Goal: Communication & Community: Answer question/provide support

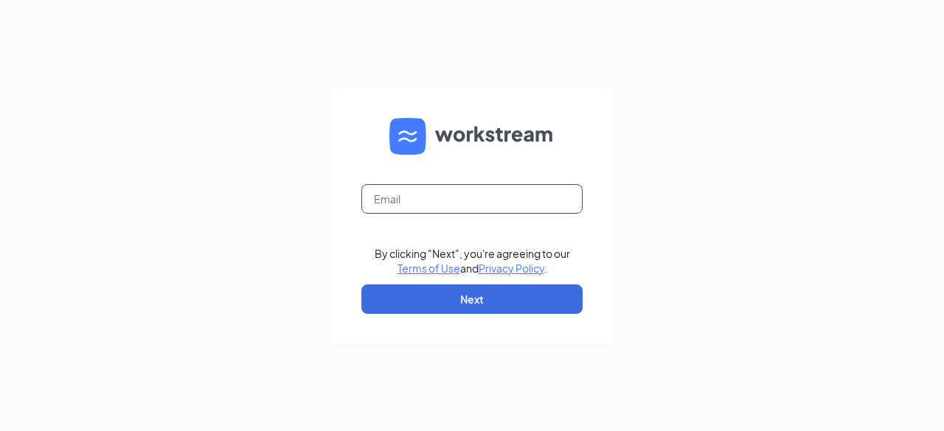
click at [490, 192] on input "text" at bounding box center [471, 198] width 221 height 29
type input "blakebechler@yahoo.com"
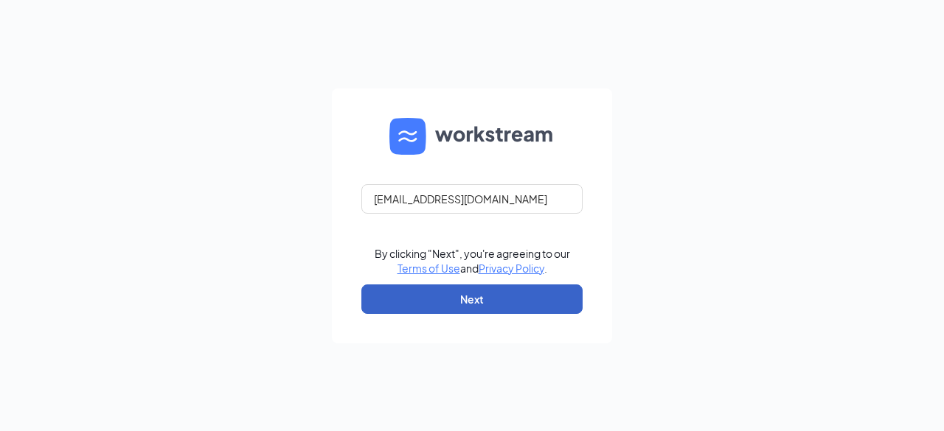
click at [500, 302] on button "Next" at bounding box center [471, 299] width 221 height 29
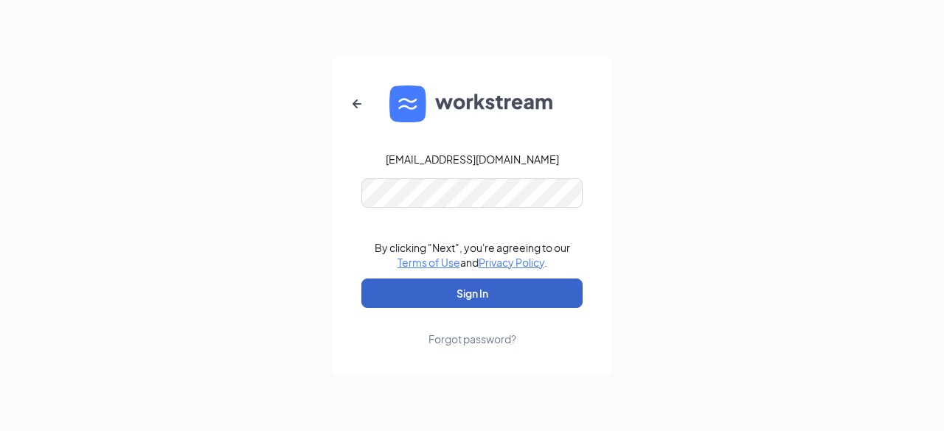
click at [495, 293] on button "Sign In" at bounding box center [471, 293] width 221 height 29
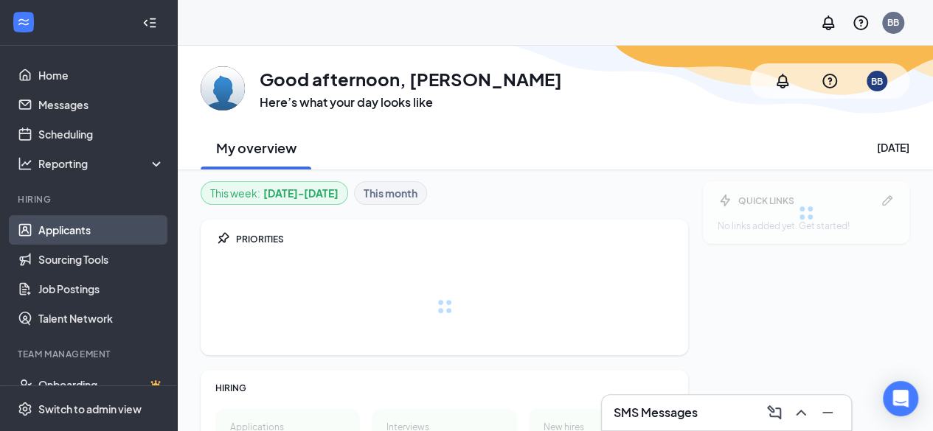
click at [96, 226] on link "Applicants" at bounding box center [101, 229] width 126 height 29
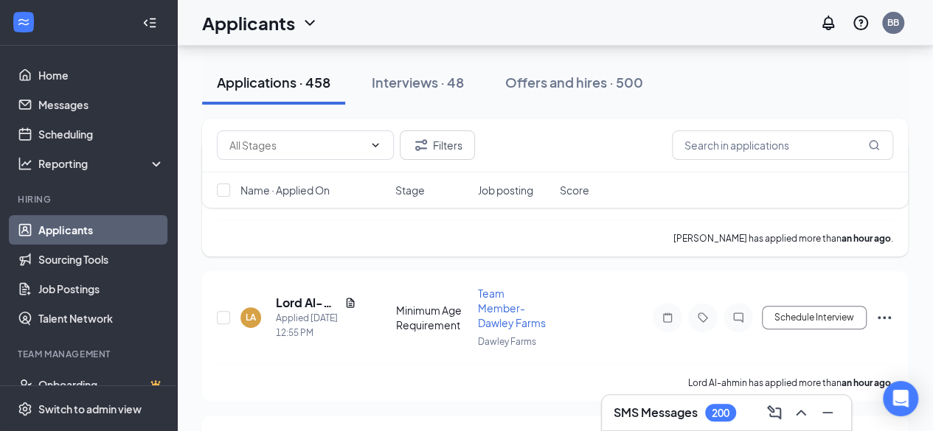
scroll to position [166, 0]
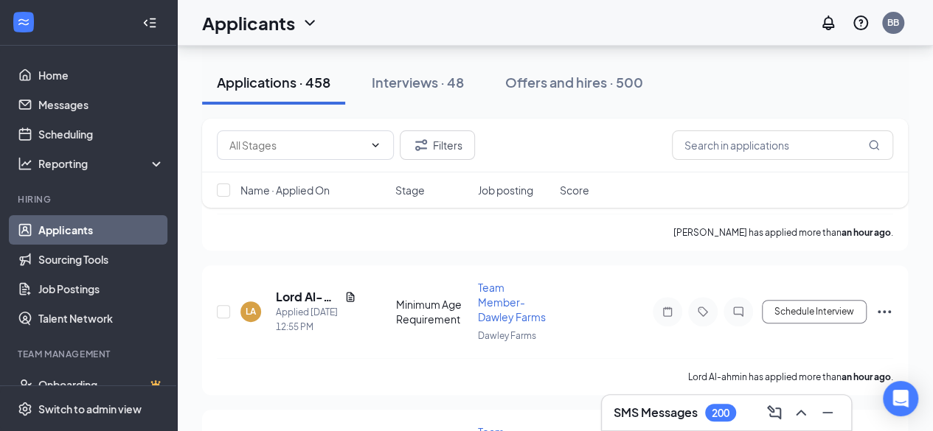
click at [680, 417] on h3 "SMS Messages" at bounding box center [655, 413] width 84 height 16
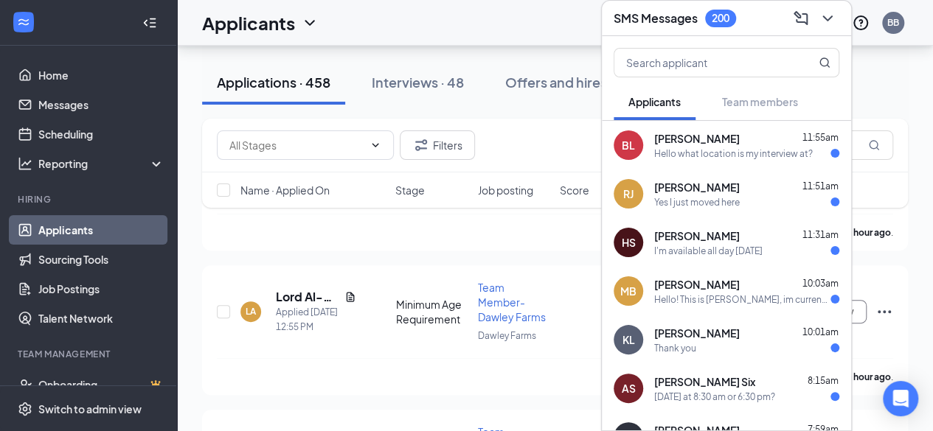
click at [715, 161] on div "BL [PERSON_NAME] 11:55am Hello what location is my interview at?" at bounding box center [726, 145] width 249 height 49
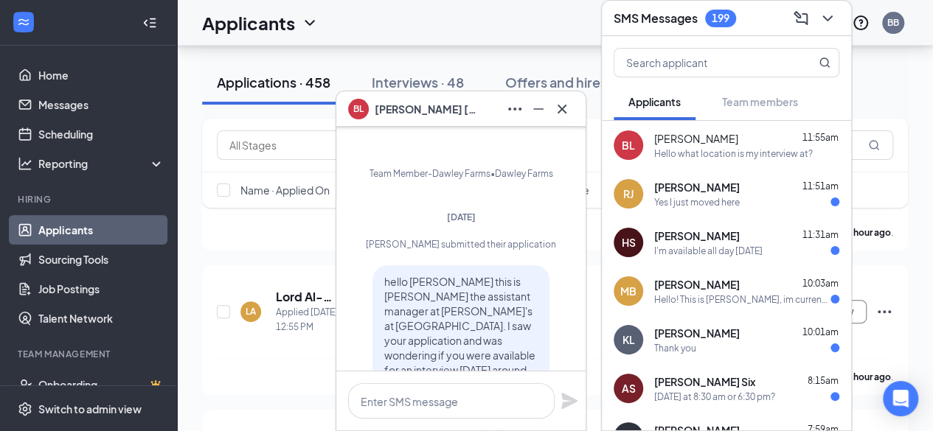
scroll to position [0, 0]
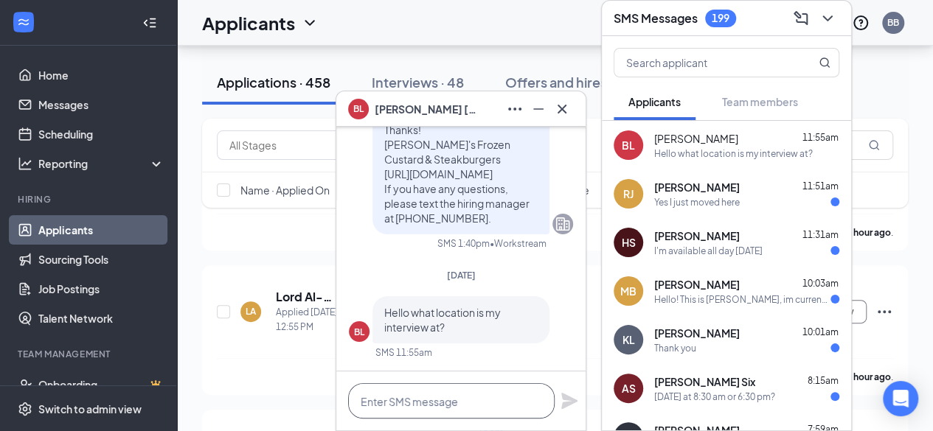
click at [456, 399] on textarea at bounding box center [451, 400] width 206 height 35
type textarea "[STREET_ADDRESS]"
click at [566, 394] on icon "Plane" at bounding box center [569, 394] width 16 height 16
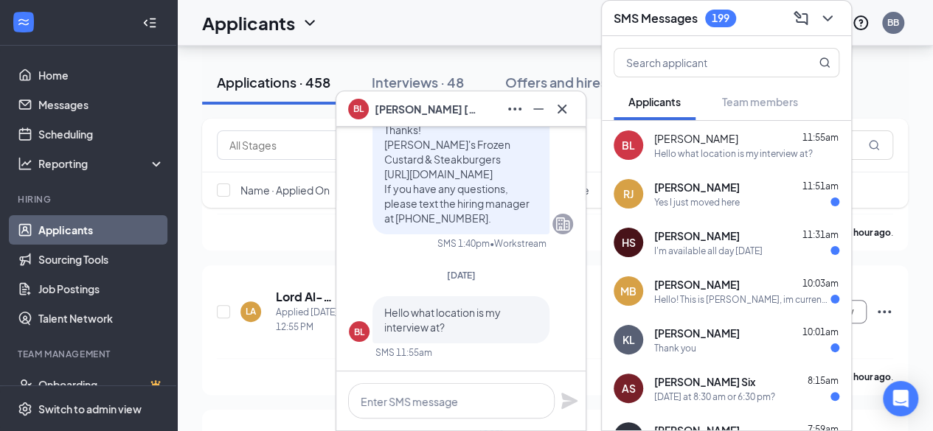
click at [734, 396] on div "[DATE] at 8:30 am or 6:30 pm?" at bounding box center [714, 397] width 121 height 13
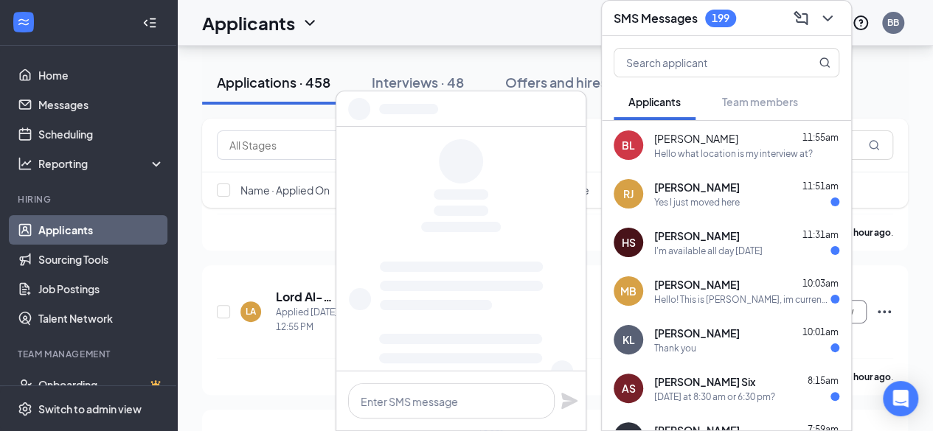
scroll to position [0, 0]
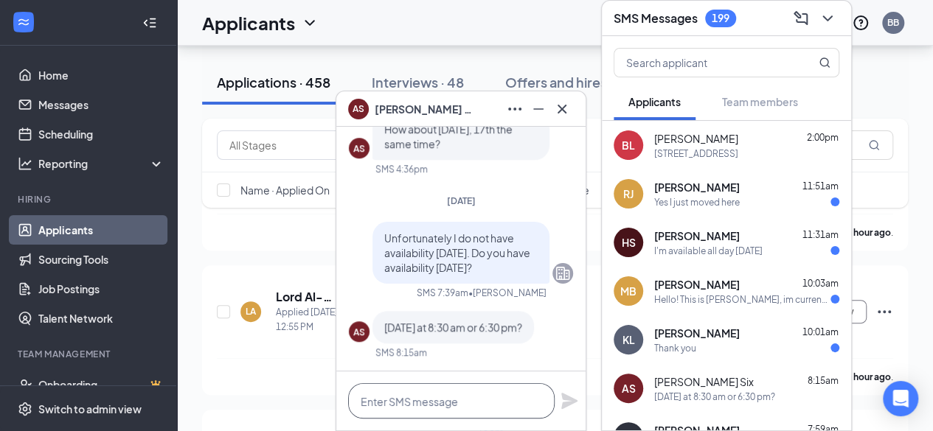
click at [437, 391] on textarea at bounding box center [451, 400] width 206 height 35
type textarea "Lets do 8:30am."
click at [566, 403] on icon "Plane" at bounding box center [569, 401] width 16 height 16
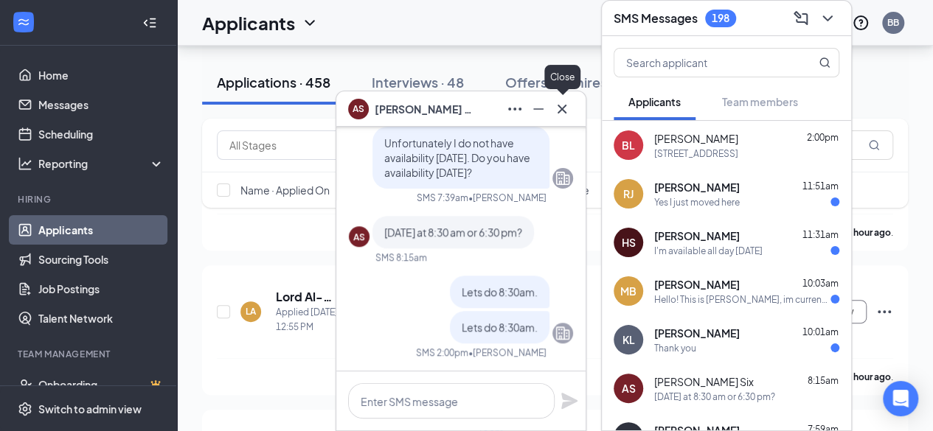
click at [571, 115] on button at bounding box center [562, 109] width 24 height 24
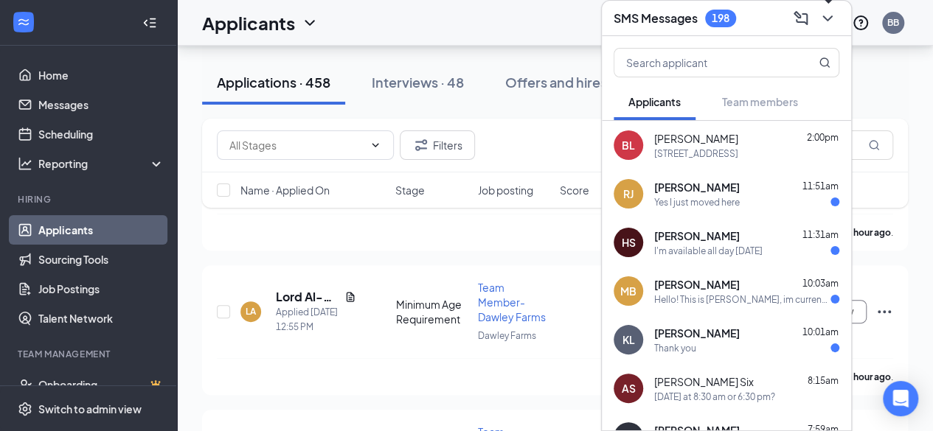
click at [827, 13] on icon "ChevronDown" at bounding box center [827, 19] width 18 height 18
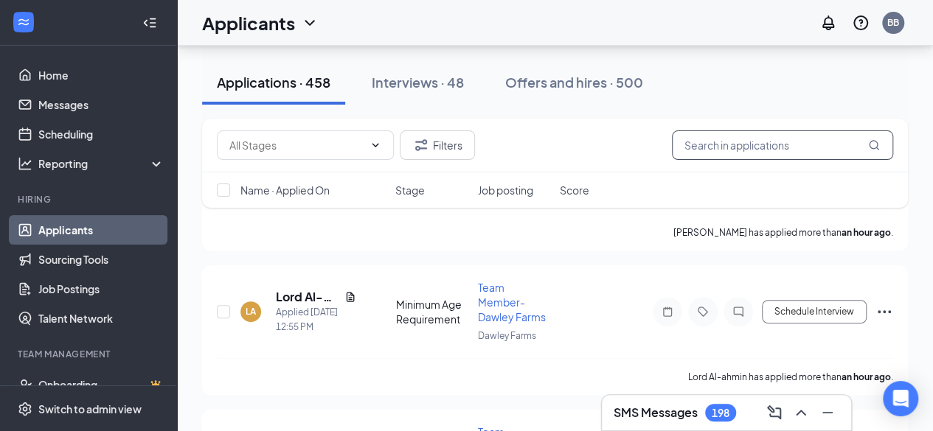
click at [788, 148] on input "text" at bounding box center [782, 145] width 221 height 29
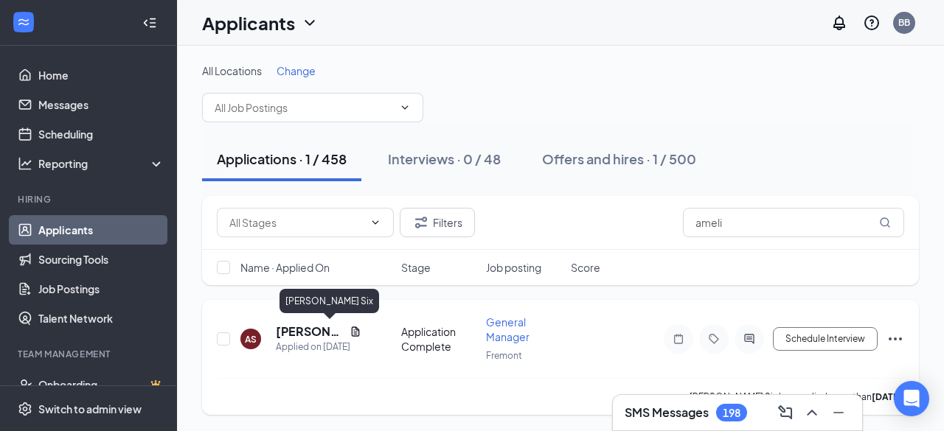
click at [317, 330] on h5 "[PERSON_NAME] Six" at bounding box center [310, 332] width 68 height 16
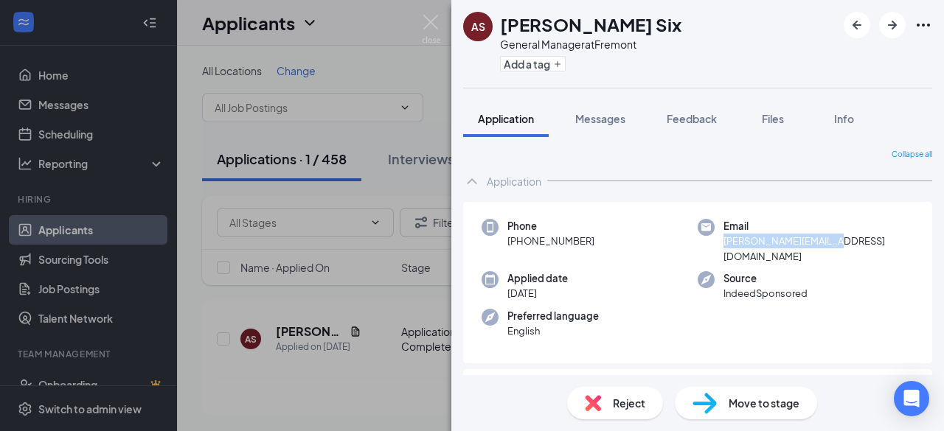
drag, startPoint x: 838, startPoint y: 245, endPoint x: 718, endPoint y: 241, distance: 119.5
click at [718, 241] on div "Email [PERSON_NAME][EMAIL_ADDRESS][DOMAIN_NAME]" at bounding box center [806, 241] width 216 height 45
copy span "[PERSON_NAME][EMAIL_ADDRESS][DOMAIN_NAME]"
click at [428, 21] on img at bounding box center [431, 29] width 18 height 29
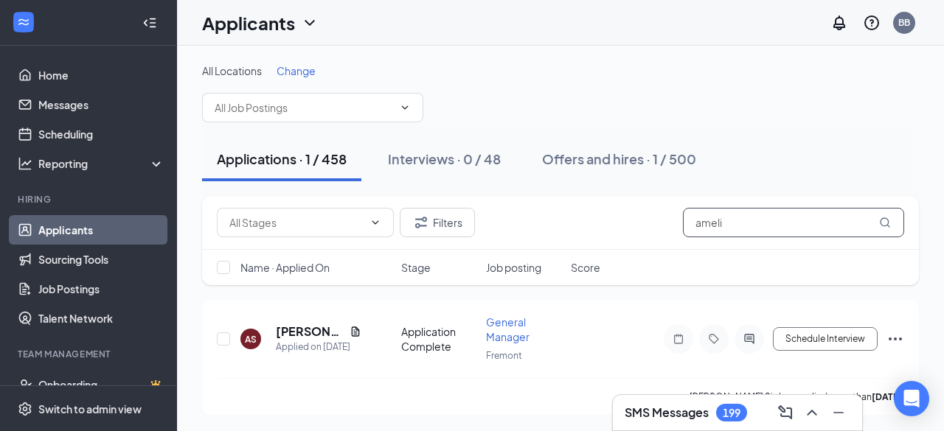
click at [744, 234] on input "ameli" at bounding box center [793, 222] width 221 height 29
type input "[PERSON_NAME]"
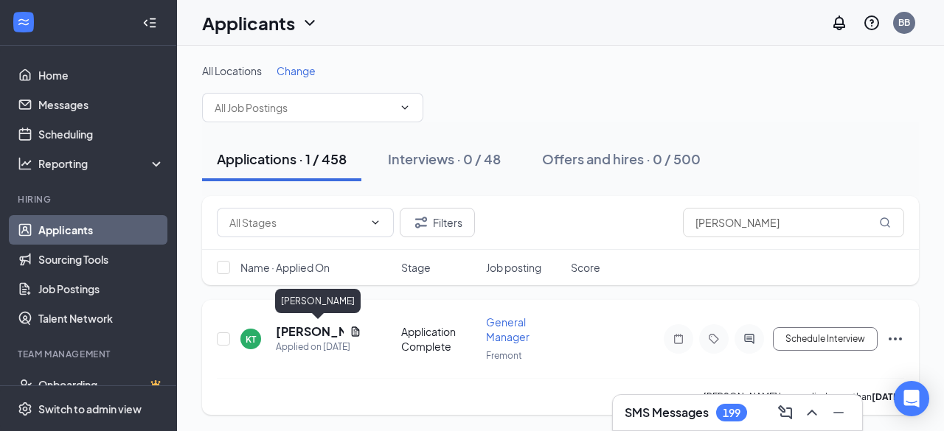
click at [310, 330] on h5 "[PERSON_NAME]" at bounding box center [310, 332] width 68 height 16
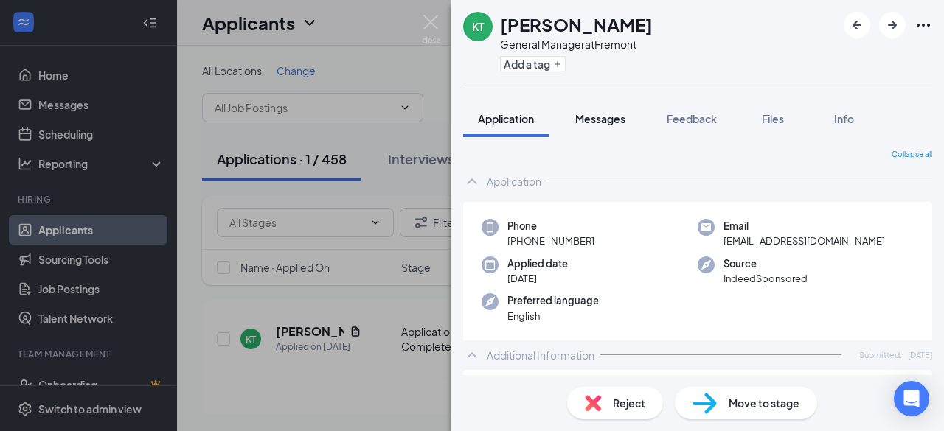
click at [617, 124] on span "Messages" at bounding box center [600, 118] width 50 height 13
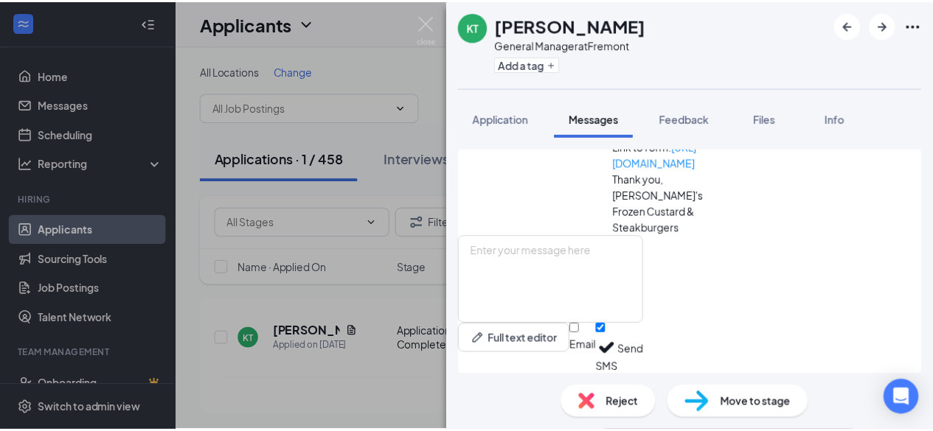
scroll to position [254, 0]
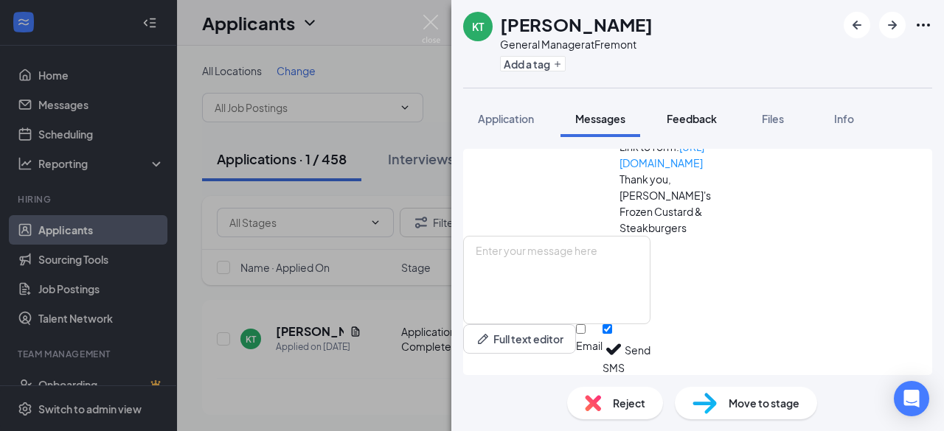
click at [684, 120] on span "Feedback" at bounding box center [692, 118] width 50 height 13
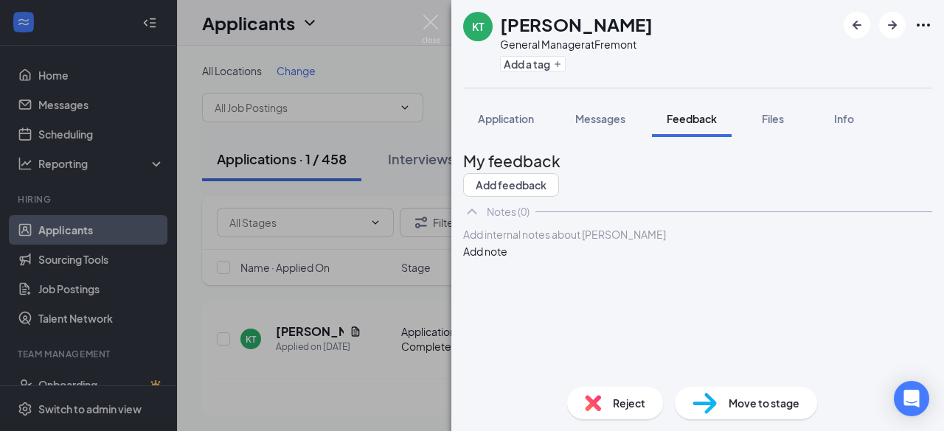
click at [615, 243] on div at bounding box center [697, 234] width 467 height 15
click at [507, 260] on button "Add note" at bounding box center [485, 251] width 44 height 16
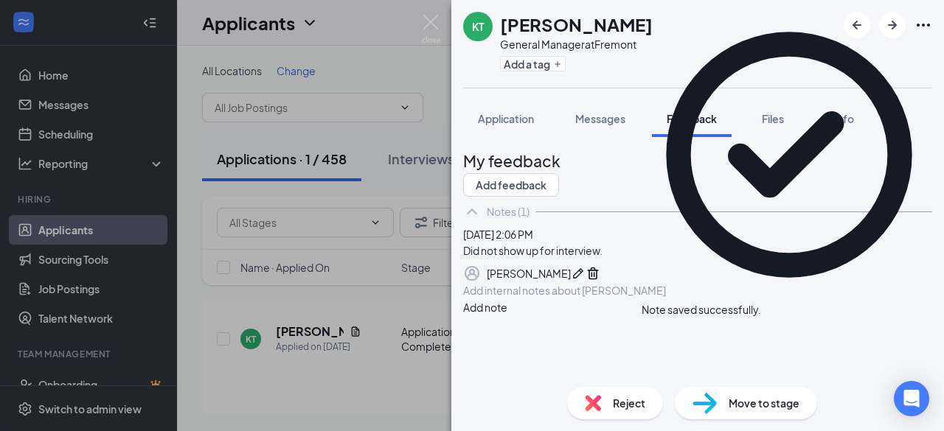
click at [647, 402] on div "Reject" at bounding box center [615, 403] width 96 height 32
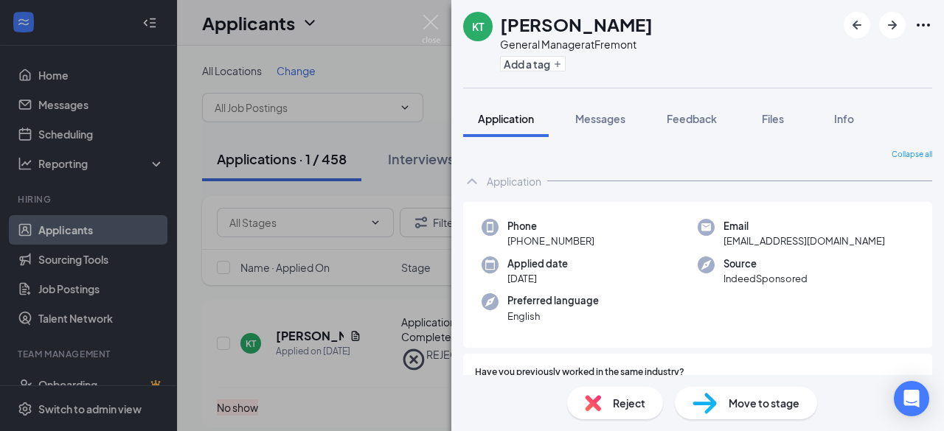
click at [436, 20] on img at bounding box center [431, 29] width 18 height 29
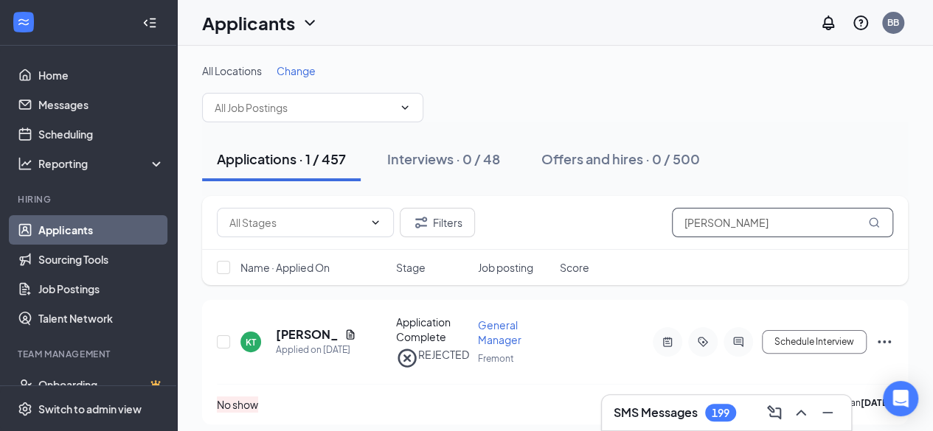
click at [759, 224] on input "[PERSON_NAME]" at bounding box center [782, 222] width 221 height 29
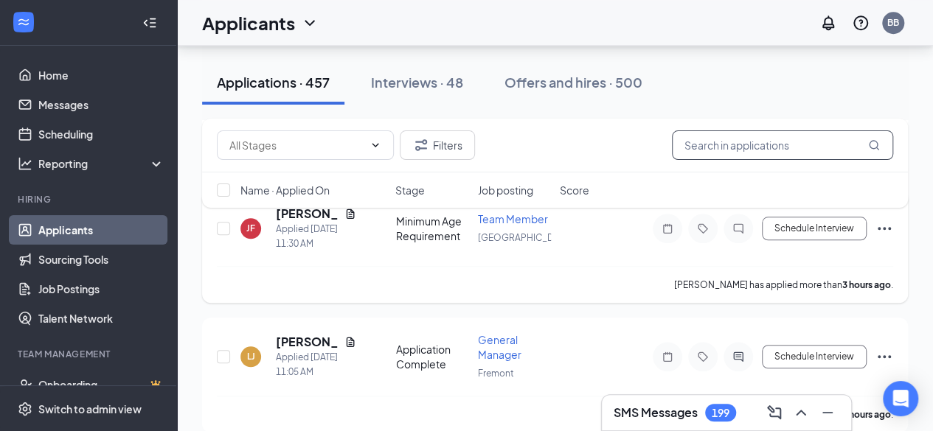
scroll to position [657, 0]
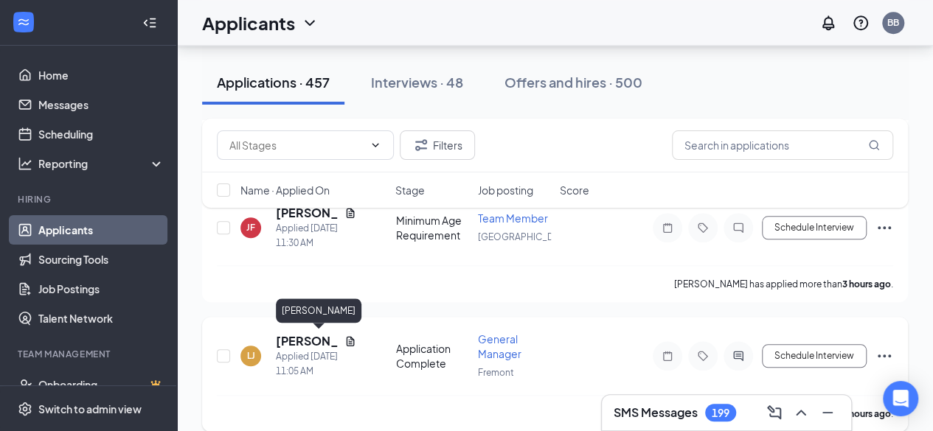
click at [316, 341] on h5 "[PERSON_NAME]" at bounding box center [307, 341] width 63 height 16
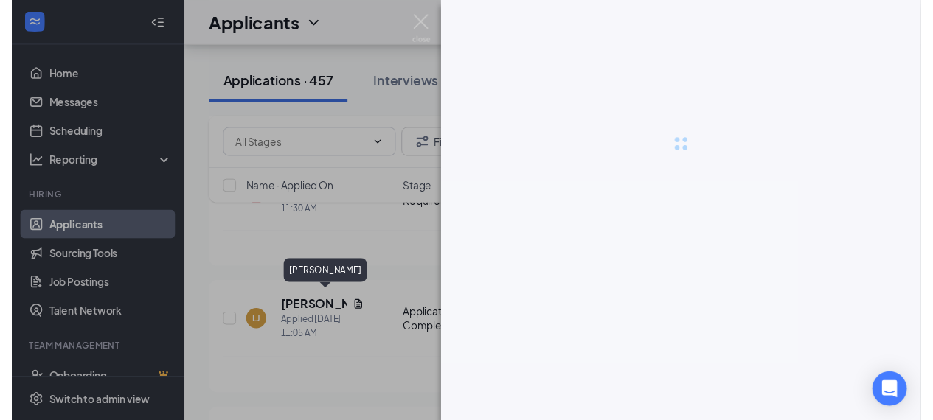
scroll to position [642, 0]
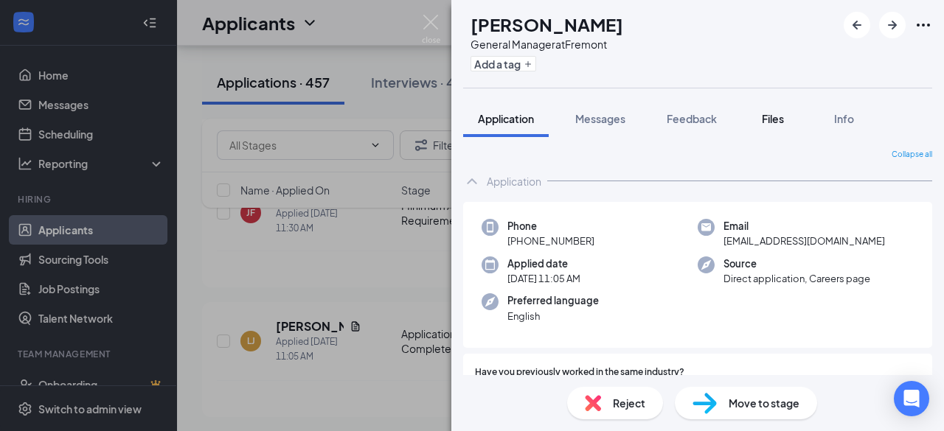
click at [768, 129] on button "Files" at bounding box center [772, 118] width 59 height 37
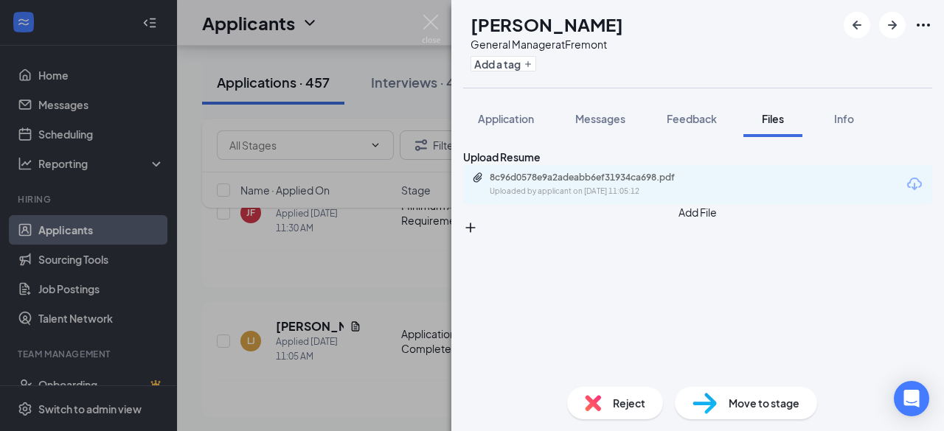
click at [592, 198] on div "Uploaded by applicant on [DATE] 11:05:12" at bounding box center [600, 192] width 221 height 12
click at [432, 24] on img at bounding box center [431, 29] width 18 height 29
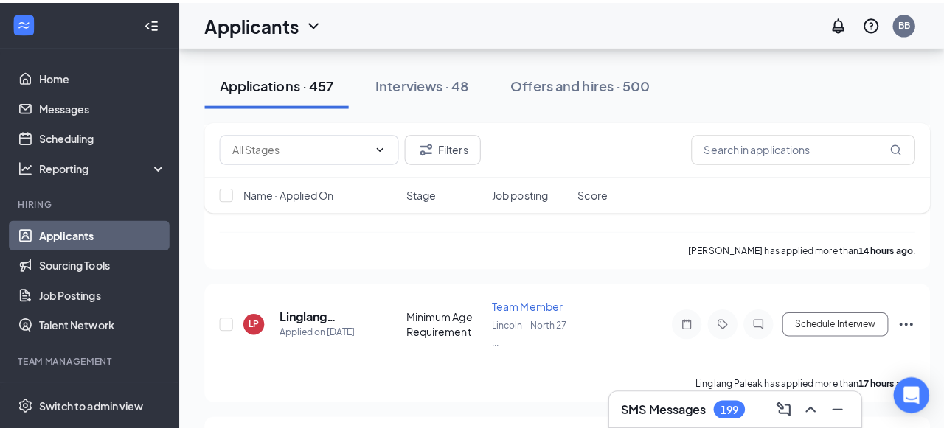
scroll to position [1826, 0]
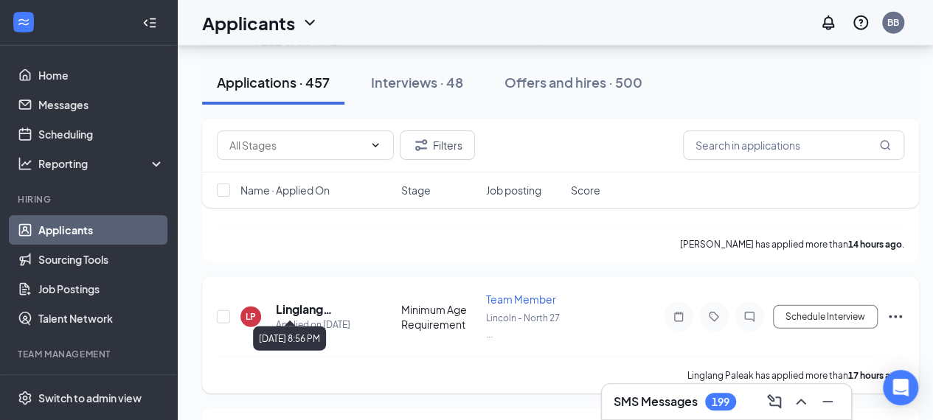
click at [308, 318] on div "Applied on [DATE]" at bounding box center [319, 325] width 86 height 15
click at [313, 302] on h5 "Linglang Paleak" at bounding box center [319, 310] width 86 height 16
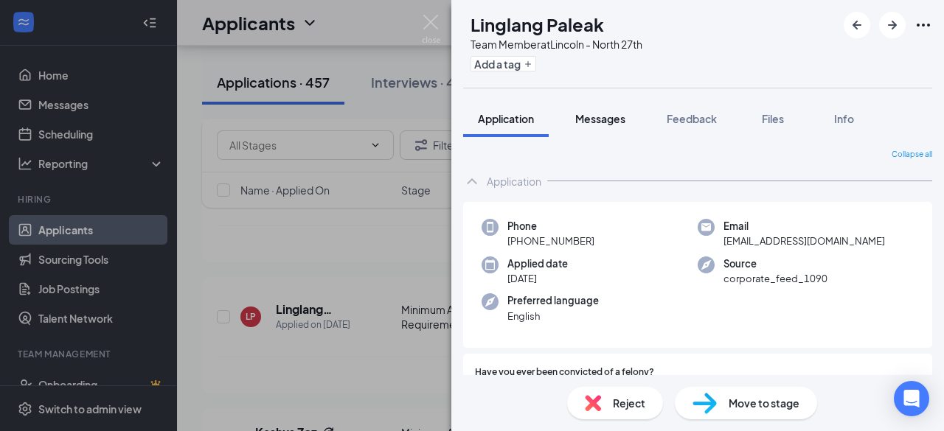
click at [608, 119] on span "Messages" at bounding box center [600, 118] width 50 height 13
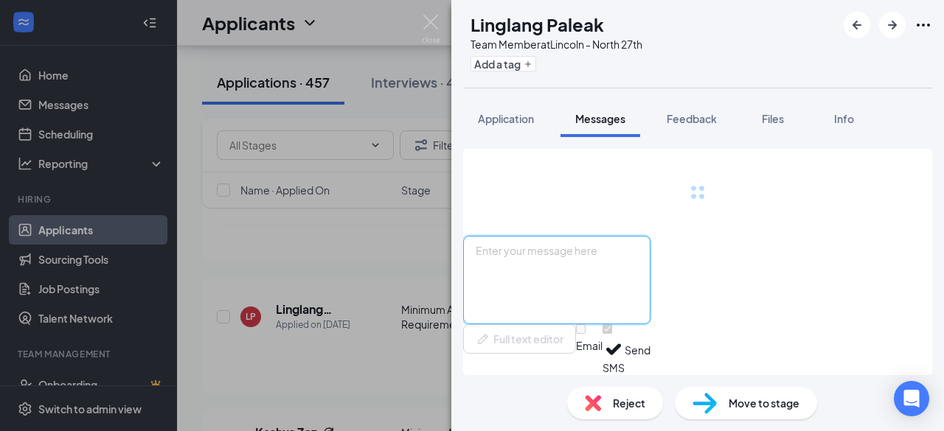
click at [618, 258] on textarea at bounding box center [556, 280] width 187 height 88
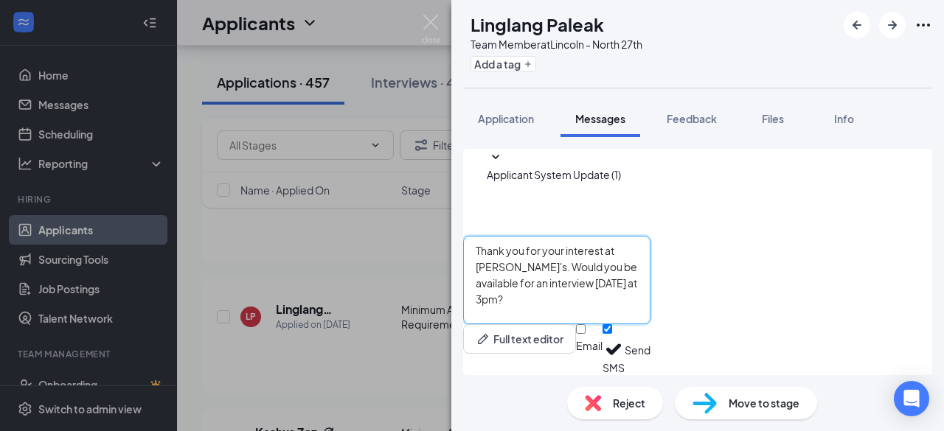
type textarea "Thank you for your interest at [PERSON_NAME]'s. Would you be available for an i…"
click at [650, 337] on button "Send" at bounding box center [638, 349] width 26 height 51
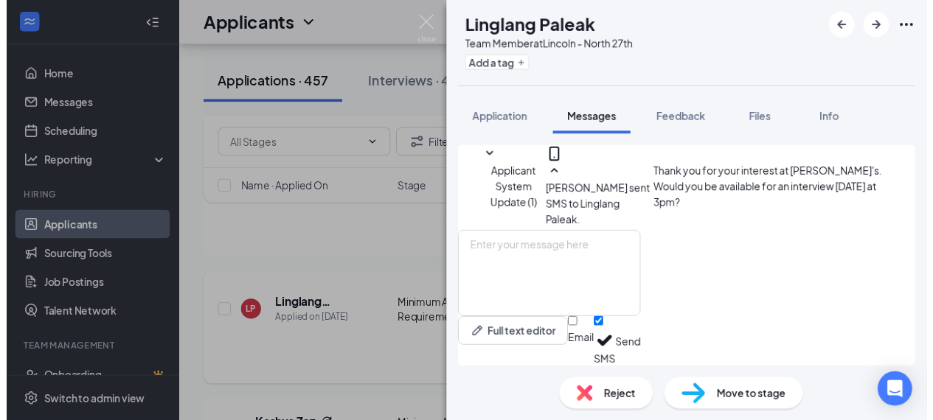
scroll to position [69, 0]
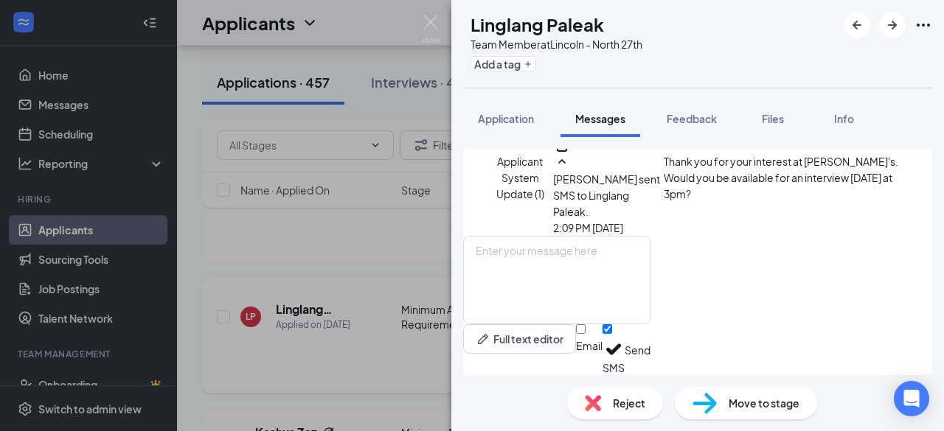
drag, startPoint x: 379, startPoint y: 341, endPoint x: 389, endPoint y: 343, distance: 10.4
click at [379, 341] on div "LP Linglang Paleak Team Member at [GEOGRAPHIC_DATA] - North 27th Add a tag Appl…" at bounding box center [472, 215] width 944 height 431
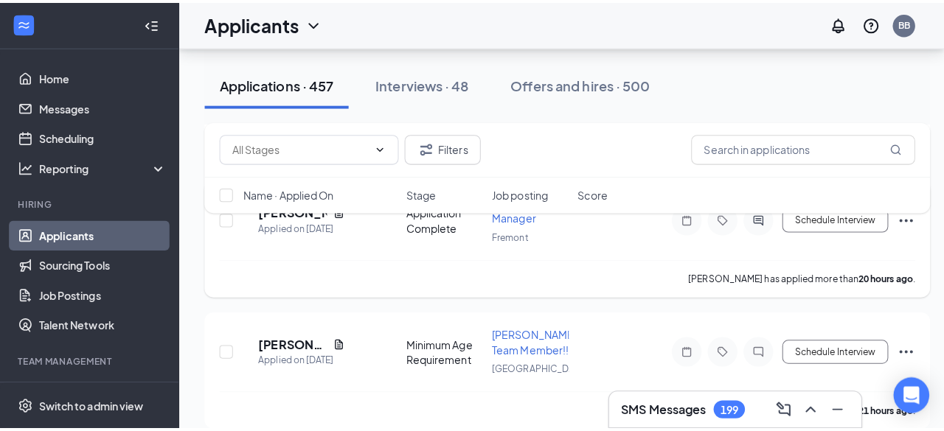
scroll to position [2244, 0]
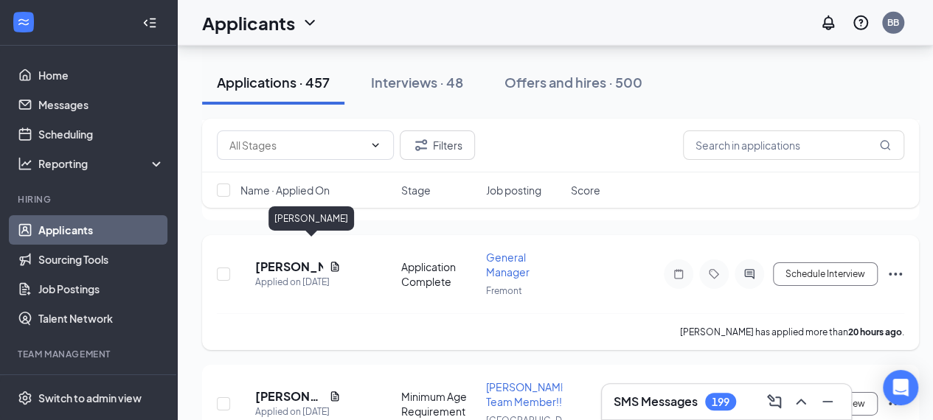
click at [299, 259] on h5 "[PERSON_NAME]" at bounding box center [289, 267] width 68 height 16
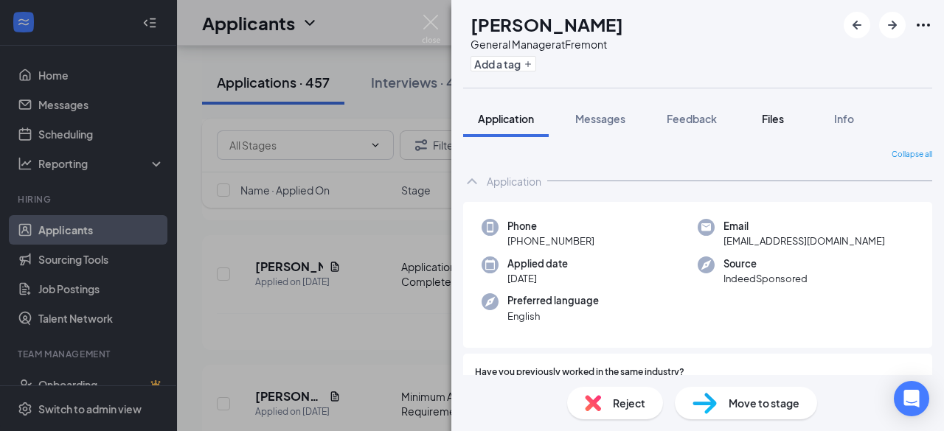
click at [777, 125] on div "Files" at bounding box center [772, 118] width 29 height 15
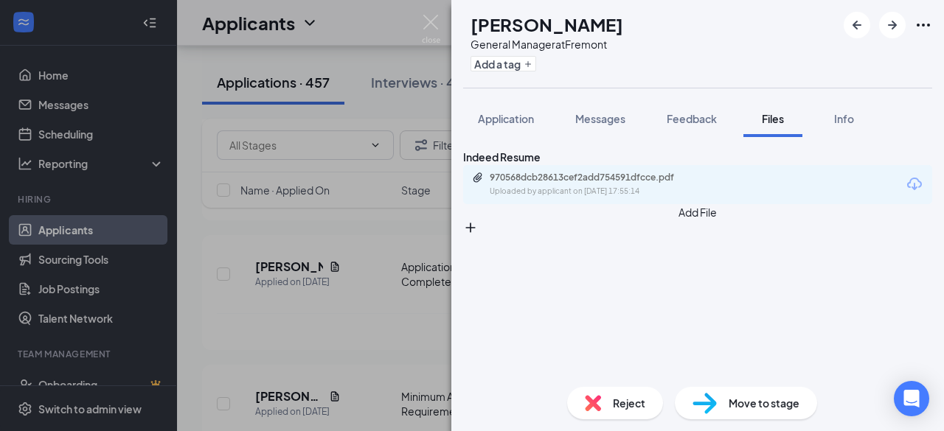
click at [641, 198] on div "Uploaded by applicant on [DATE] 17:55:14" at bounding box center [600, 192] width 221 height 12
click at [614, 114] on span "Messages" at bounding box center [600, 118] width 50 height 13
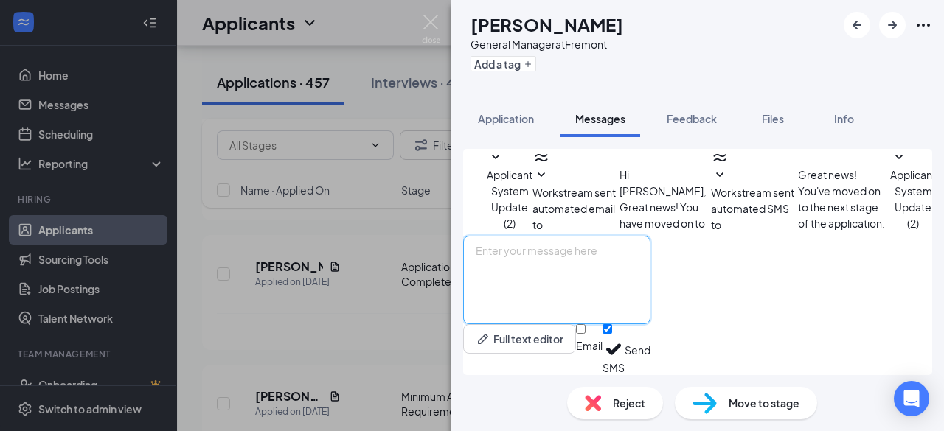
click at [613, 262] on textarea at bounding box center [556, 280] width 187 height 88
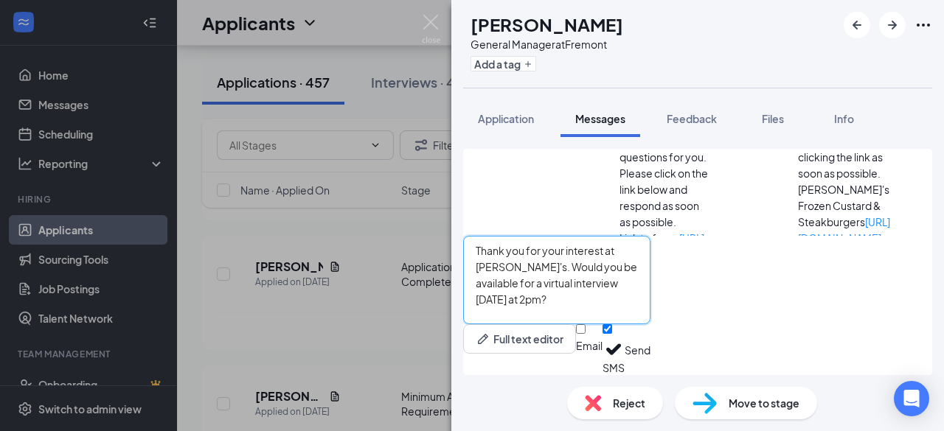
type textarea "Thank you for your interest at [PERSON_NAME]'s. Would you be available for a vi…"
click at [585, 334] on input "Email" at bounding box center [581, 329] width 10 height 10
checkbox input "true"
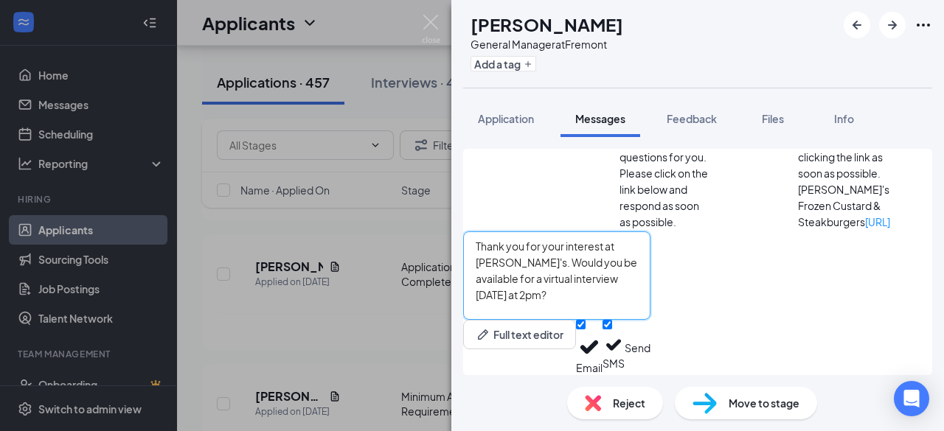
click at [576, 269] on textarea "Thank you for your interest at [PERSON_NAME]'s. Would you be available for a vi…" at bounding box center [556, 276] width 187 height 88
click at [582, 273] on textarea "Thank you for your interest at [PERSON_NAME]'s. Would you be available for a vi…" at bounding box center [556, 276] width 187 height 88
type textarea "Thank you for your interest at [PERSON_NAME]'s. Would you be available for a vi…"
click at [650, 340] on button "Send" at bounding box center [638, 347] width 26 height 55
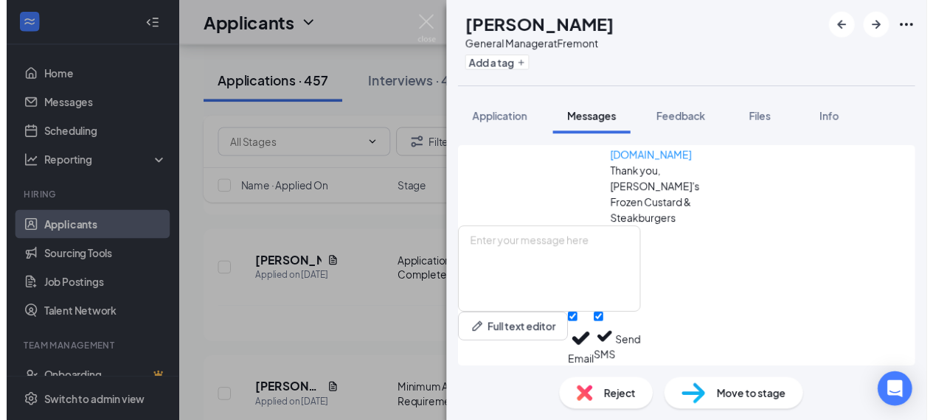
scroll to position [369, 0]
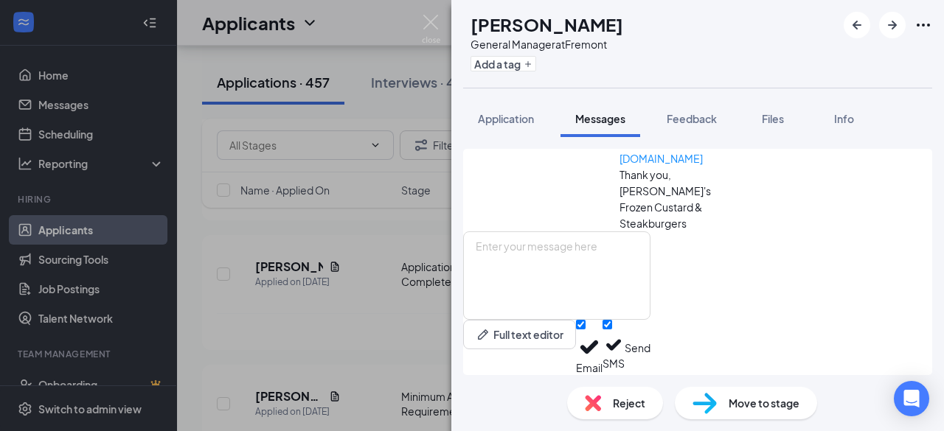
click at [395, 318] on div "SR [PERSON_NAME] General Manager at Fremont Add a tag Application Messages Feed…" at bounding box center [472, 215] width 944 height 431
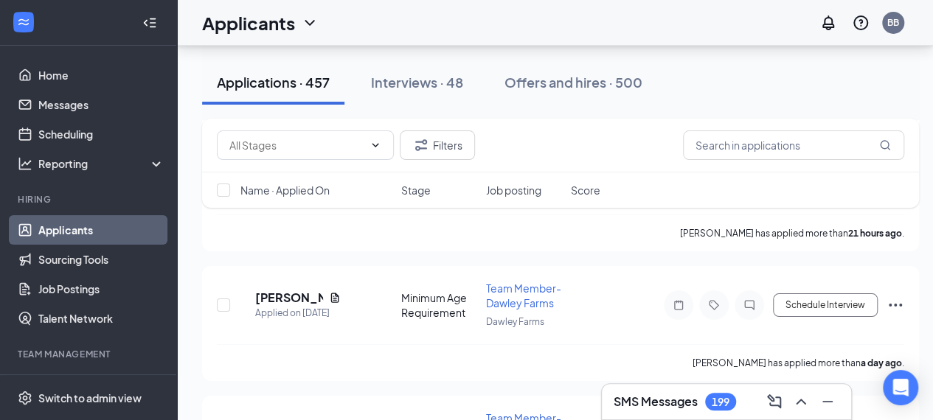
scroll to position [2626, 0]
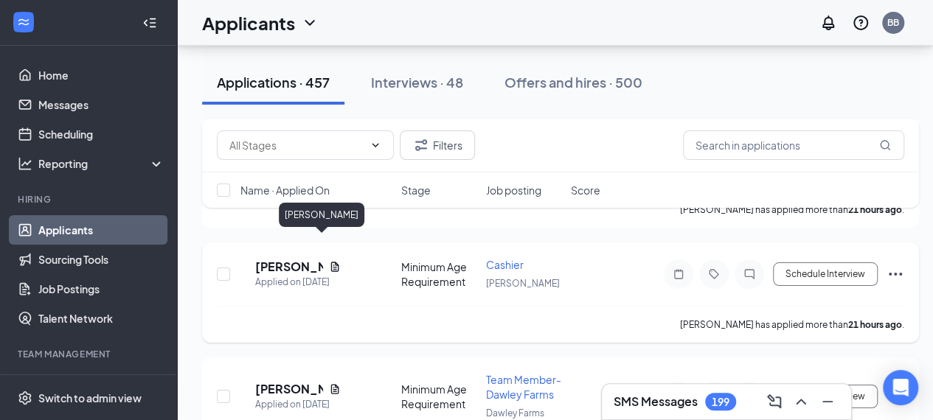
click at [323, 259] on h5 "[PERSON_NAME]" at bounding box center [289, 267] width 68 height 16
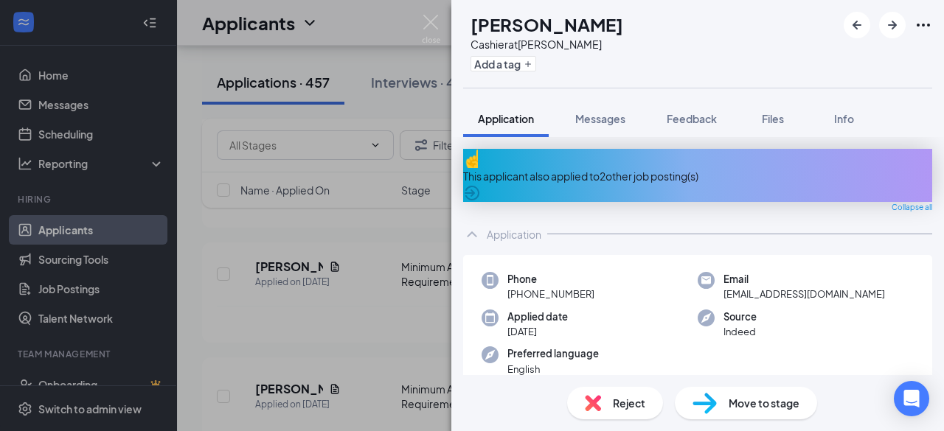
click at [672, 172] on div "This applicant also applied to 2 other job posting(s)" at bounding box center [697, 176] width 469 height 16
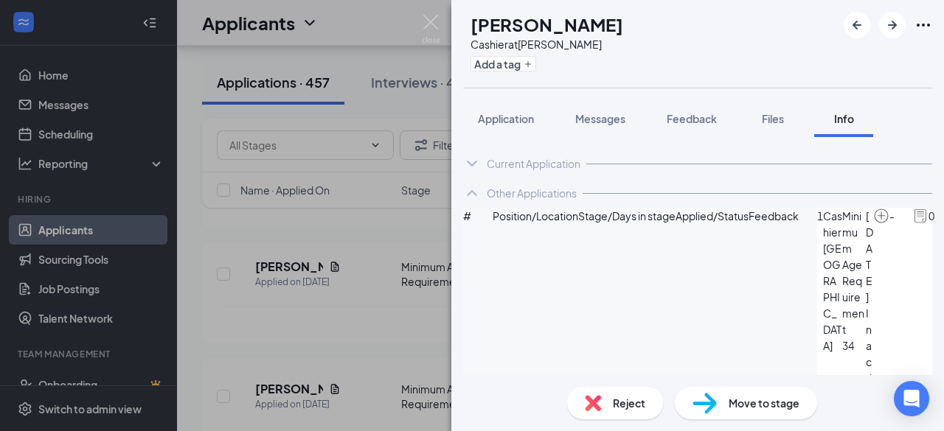
click at [389, 319] on div "PP [PERSON_NAME] Cashier at [GEOGRAPHIC_DATA][PERSON_NAME] Add a tag Applicatio…" at bounding box center [472, 215] width 944 height 431
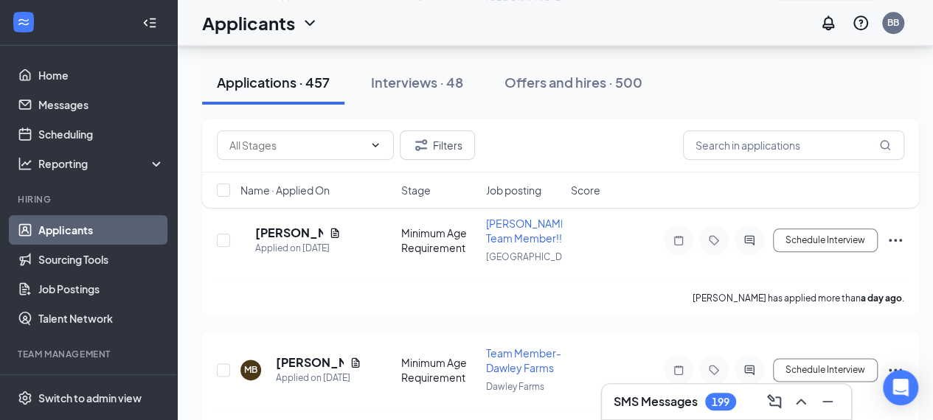
scroll to position [3656, 11]
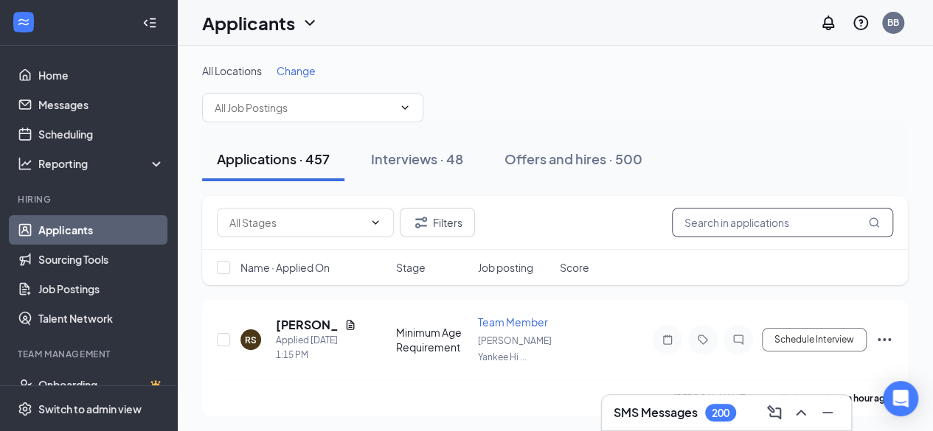
click at [707, 227] on input "text" at bounding box center [782, 222] width 221 height 29
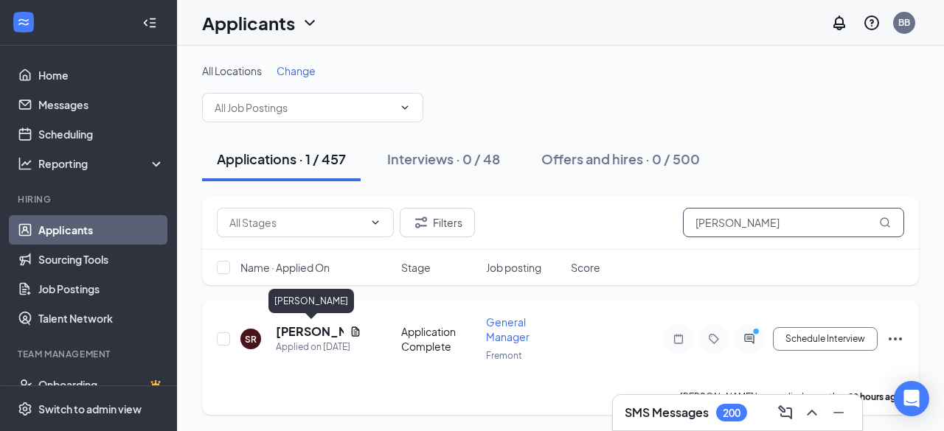
type input "sergio"
click at [309, 333] on h5 "[PERSON_NAME]" at bounding box center [310, 332] width 68 height 16
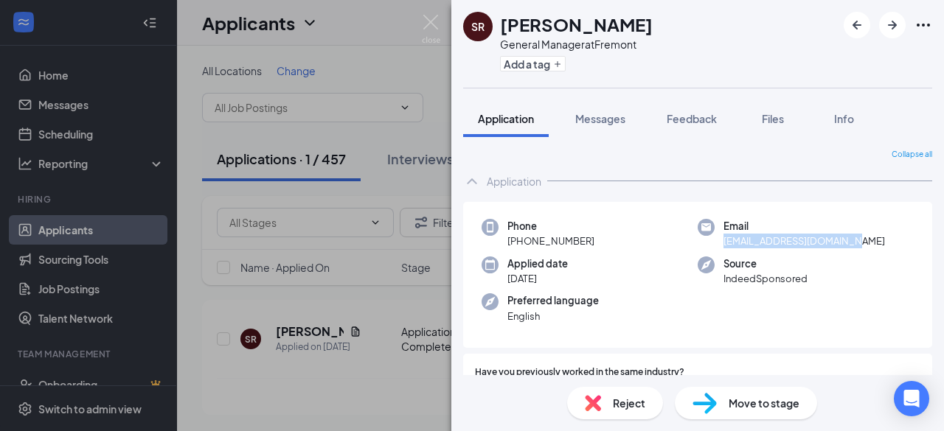
drag, startPoint x: 846, startPoint y: 242, endPoint x: 719, endPoint y: 243, distance: 126.8
click at [723, 243] on span "[EMAIL_ADDRESS][DOMAIN_NAME]" at bounding box center [803, 241] width 161 height 15
copy span "[EMAIL_ADDRESS][DOMAIN_NAME]"
click at [625, 120] on span "Messages" at bounding box center [600, 118] width 50 height 13
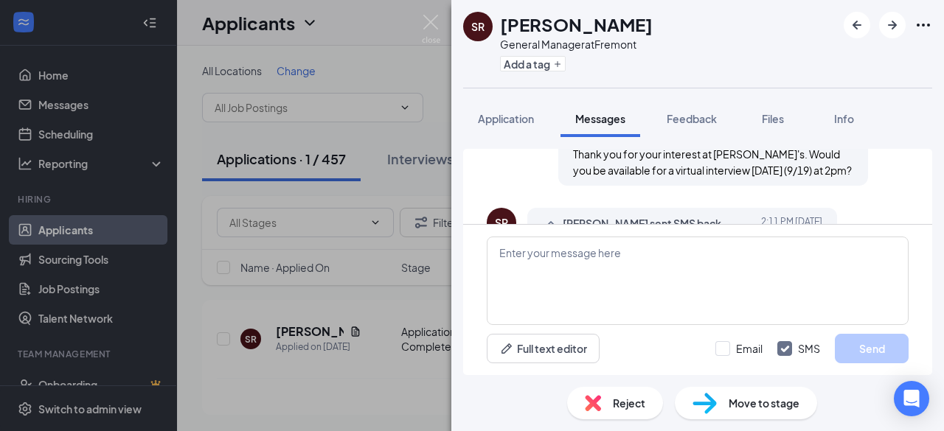
scroll to position [392, 0]
click at [541, 249] on textarea at bounding box center [698, 281] width 422 height 88
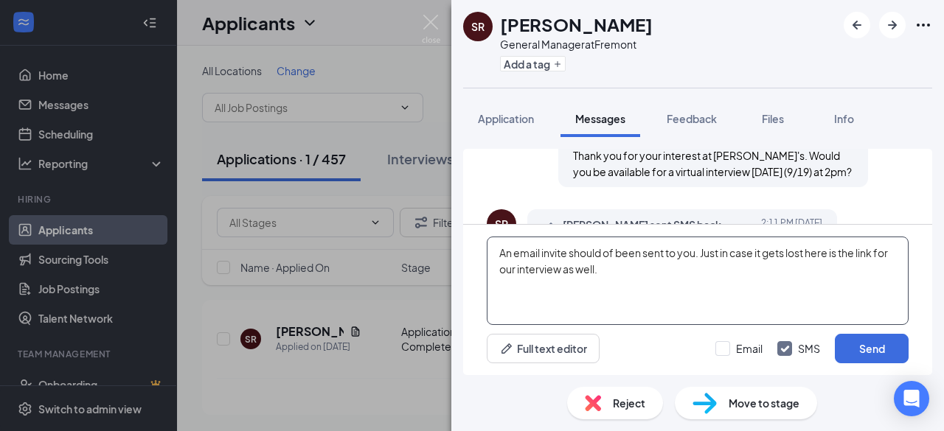
paste textarea "https://teams.microsoft.com/l/meetup-join/19%3ameeting_NGQ4MzcyMGMtYjQwMS00NjVh…"
type textarea "An email invite should of been sent to you. Just in case it gets lost here is t…"
click at [737, 341] on input "Email" at bounding box center [738, 348] width 47 height 15
checkbox input "true"
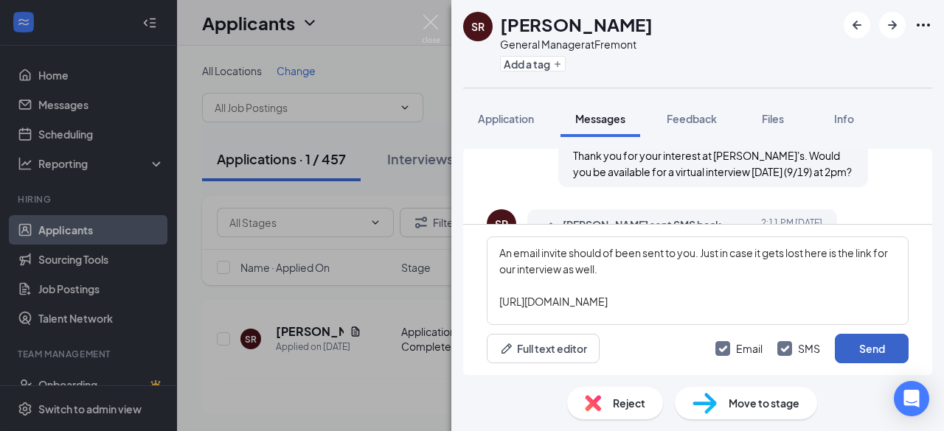
click at [856, 346] on button "Send" at bounding box center [872, 348] width 74 height 29
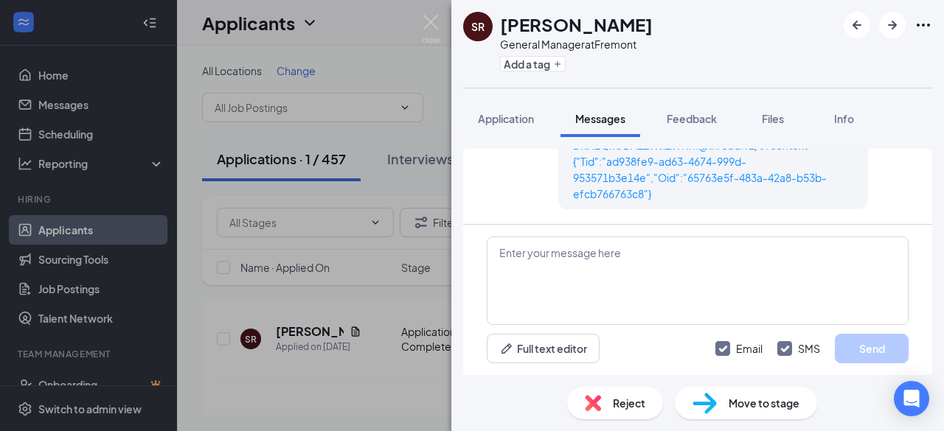
scroll to position [897, 0]
